Goal: Task Accomplishment & Management: Use online tool/utility

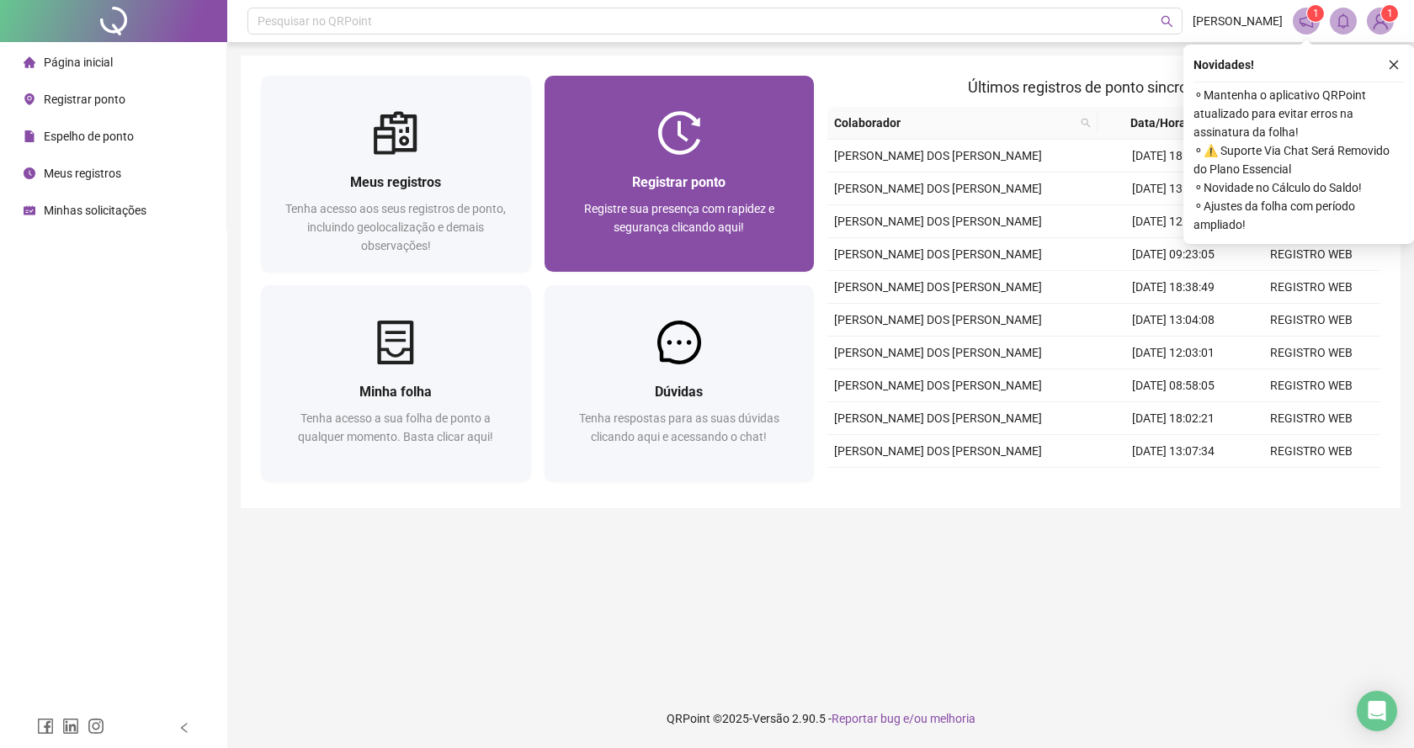
click at [630, 202] on span "Registre sua presença com rapidez e segurança clicando aqui!" at bounding box center [679, 218] width 190 height 32
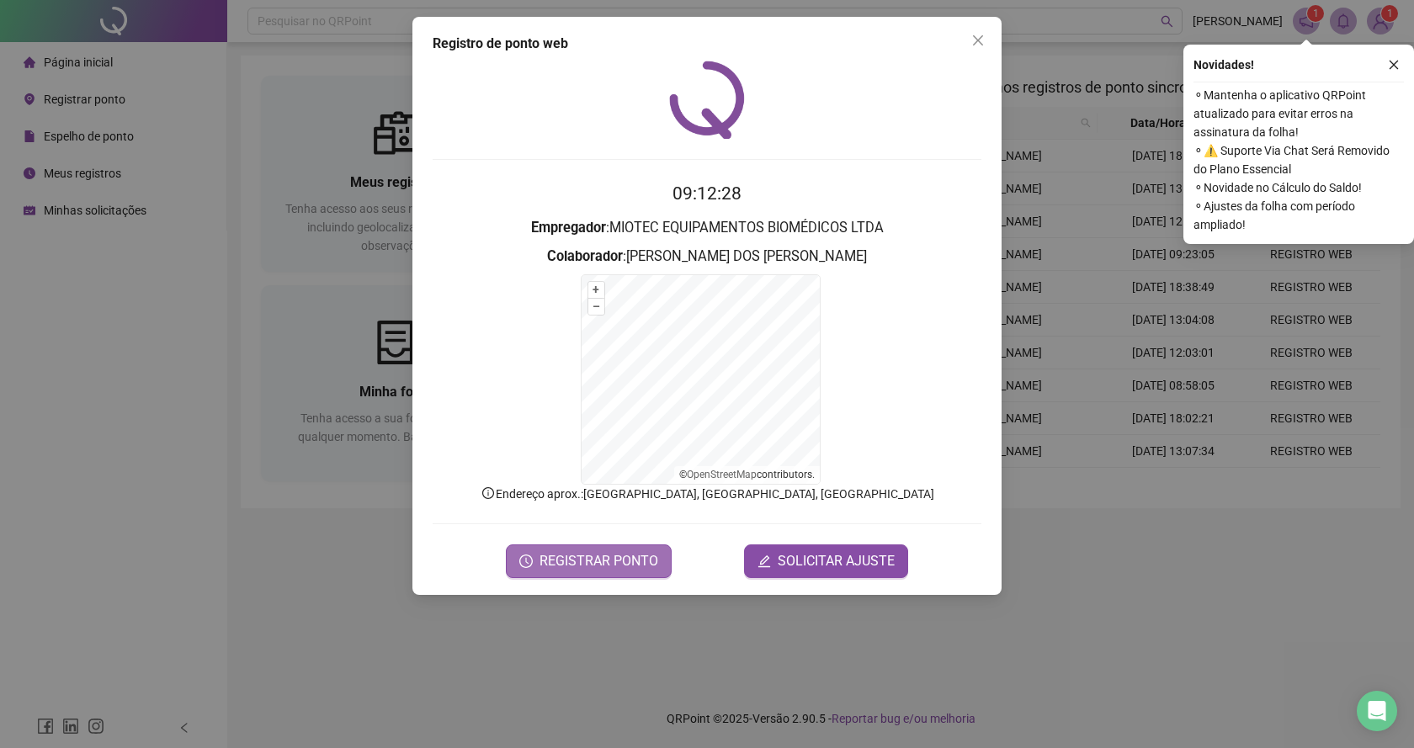
click at [595, 560] on span "REGISTRAR PONTO" at bounding box center [599, 561] width 119 height 20
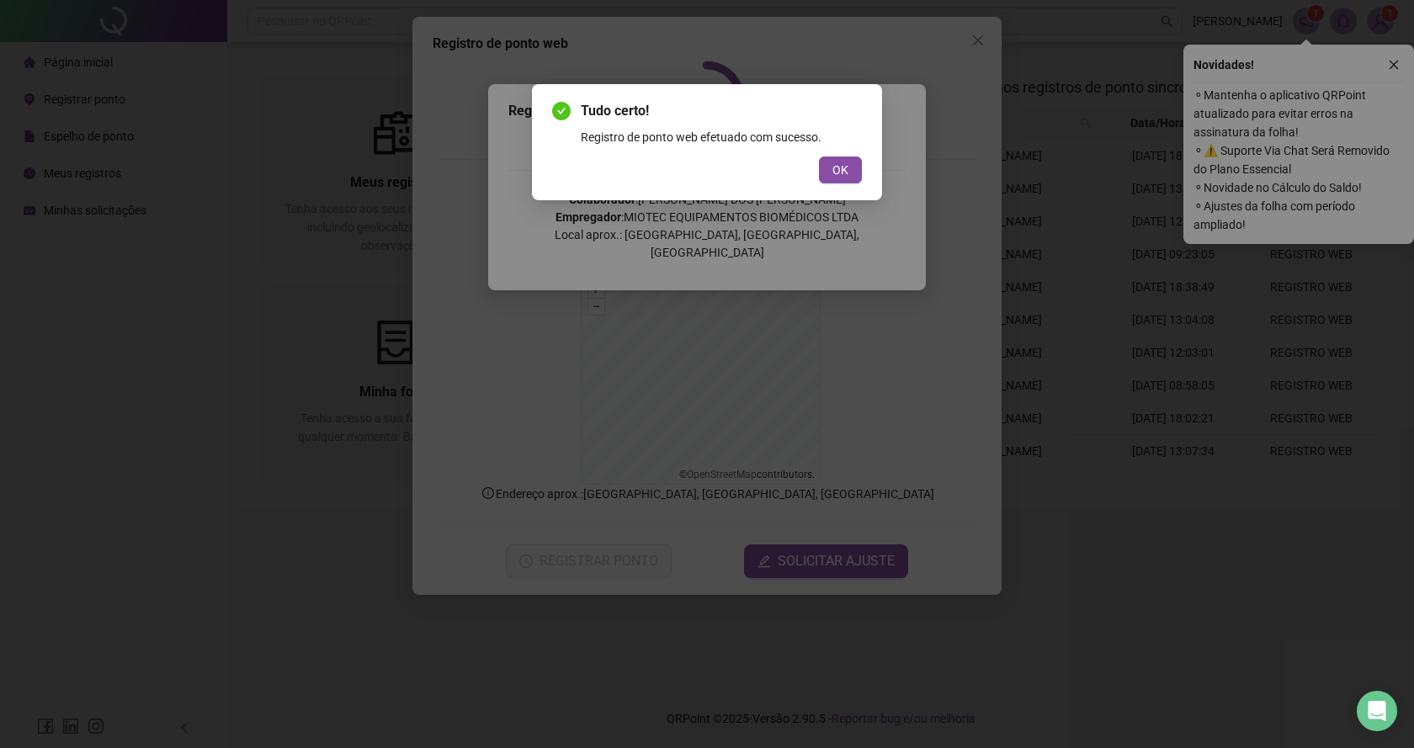
click at [832, 176] on button "OK" at bounding box center [840, 170] width 43 height 27
